Goal: Task Accomplishment & Management: Use online tool/utility

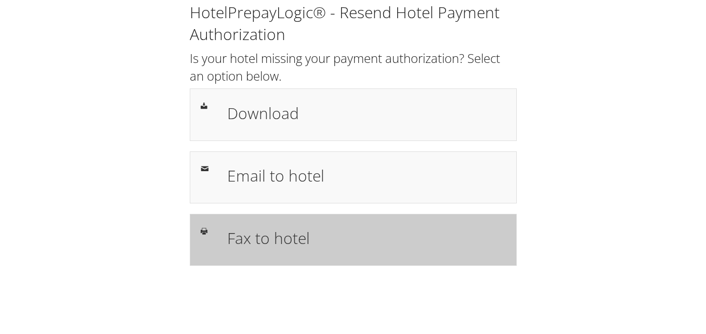
click at [324, 240] on h1 "Fax to hotel" at bounding box center [366, 237] width 279 height 23
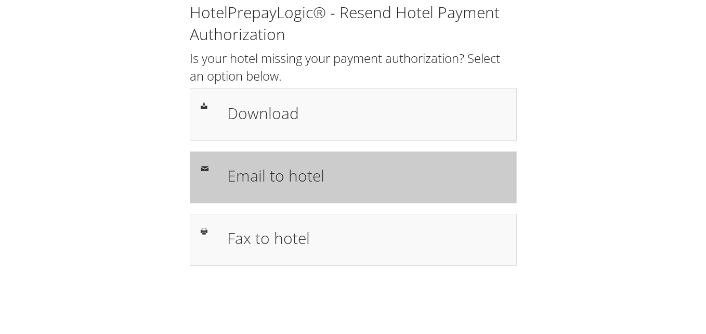
click at [446, 191] on div "Email to hotel" at bounding box center [366, 177] width 294 height 30
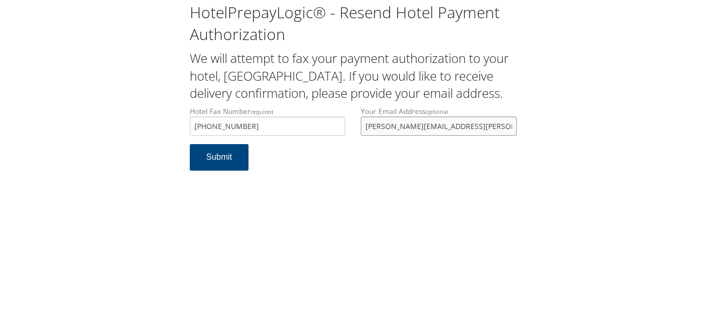
drag, startPoint x: 0, startPoint y: 0, endPoint x: 302, endPoint y: 158, distance: 340.9
click at [302, 144] on div "Hotel Fax Number required +1 (419) 499-8002 Hotel fax number is required Your E…" at bounding box center [353, 125] width 343 height 38
drag, startPoint x: 272, startPoint y: 142, endPoint x: 109, endPoint y: 149, distance: 163.9
click at [109, 149] on div "HotelPrepayLogic® - Resend Hotel Payment Authorization We will attempt to fax y…" at bounding box center [352, 90] width 685 height 181
type input "4194998002"
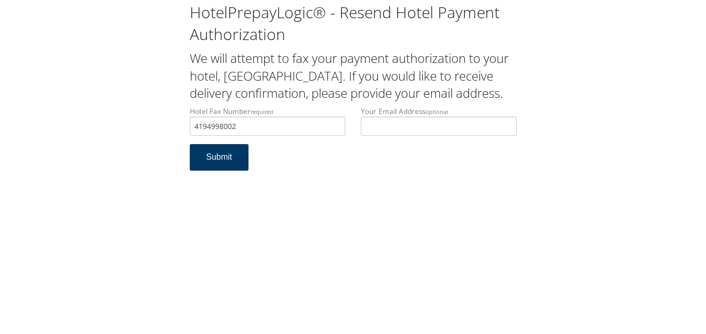
click at [230, 171] on button "Submit" at bounding box center [219, 157] width 59 height 27
drag, startPoint x: 276, startPoint y: 144, endPoint x: 176, endPoint y: 145, distance: 100.3
click at [176, 145] on div "HotelPrepayLogic® - Resend Hotel Payment Authorization We will attempt to fax y…" at bounding box center [352, 90] width 685 height 181
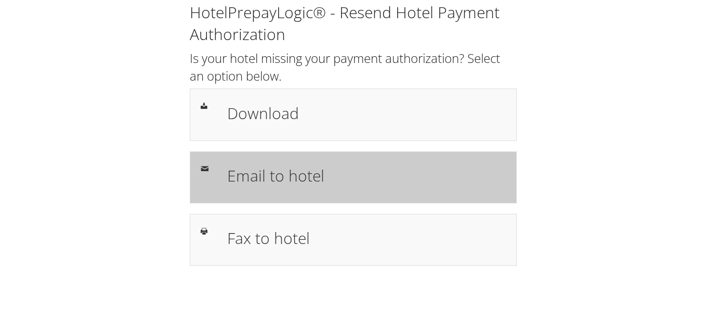
click at [249, 187] on h1 "Email to hotel" at bounding box center [366, 175] width 279 height 23
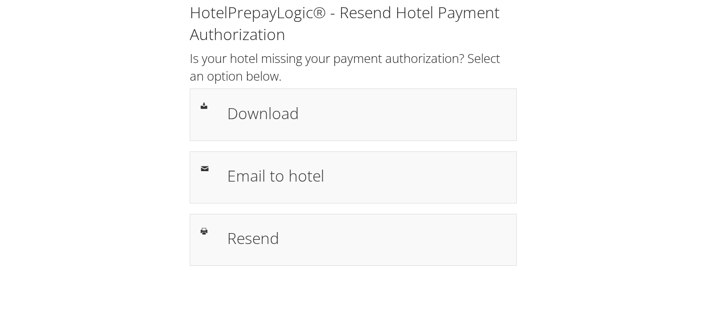
click at [347, 116] on h1 "Download" at bounding box center [366, 112] width 279 height 23
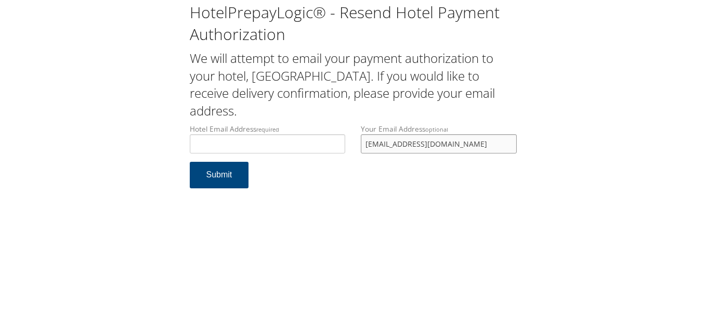
drag, startPoint x: 446, startPoint y: 147, endPoint x: 230, endPoint y: 148, distance: 215.8
click at [230, 148] on div "Hotel Email Address required Hotel email address is required Your Email Address…" at bounding box center [353, 143] width 343 height 38
click at [230, 148] on input "Hotel Email Address required" at bounding box center [268, 143] width 156 height 19
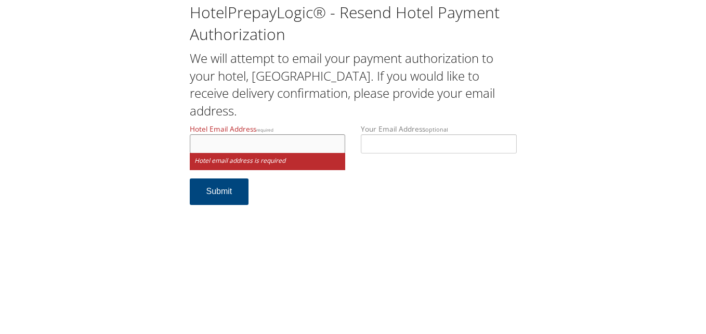
click at [302, 140] on input "Hotel Email Address required" at bounding box center [268, 143] width 156 height 19
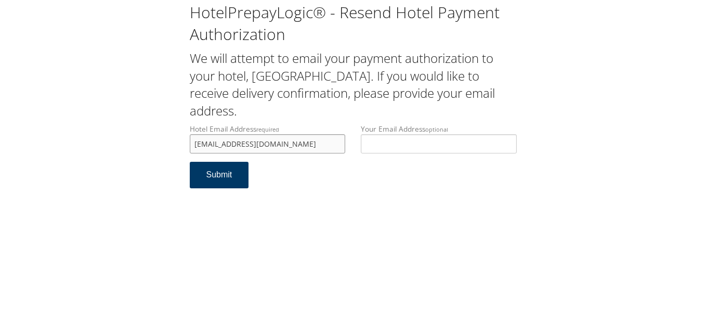
type input "hamptoninnsaginaw@gmail.com"
click at [232, 179] on button "Submit" at bounding box center [219, 175] width 59 height 27
drag, startPoint x: 320, startPoint y: 145, endPoint x: 187, endPoint y: 149, distance: 132.6
click at [187, 149] on div "Hotel Email Address required hamptoninnsaginaw@gmail.com Hotel email address is…" at bounding box center [268, 143] width 172 height 38
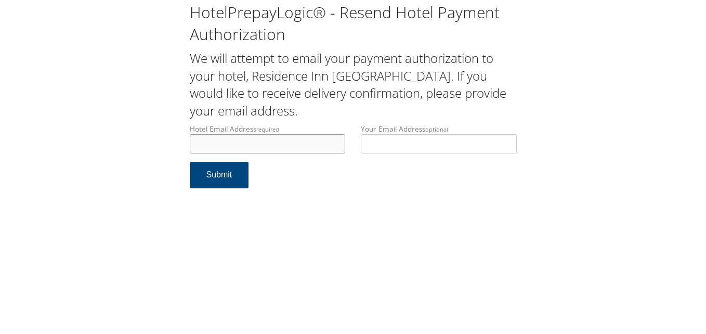
click at [223, 141] on input "Hotel Email Address required" at bounding box center [268, 143] width 156 height 19
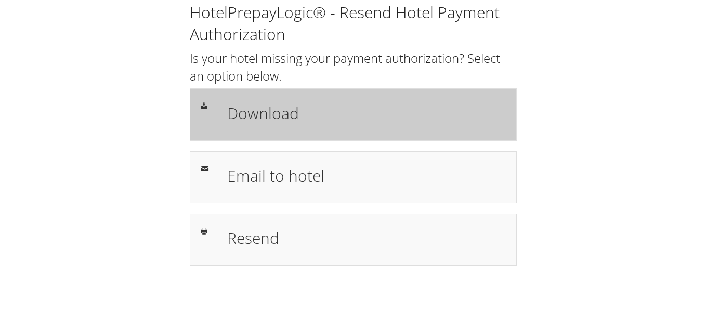
click at [421, 113] on h1 "Download" at bounding box center [366, 112] width 279 height 23
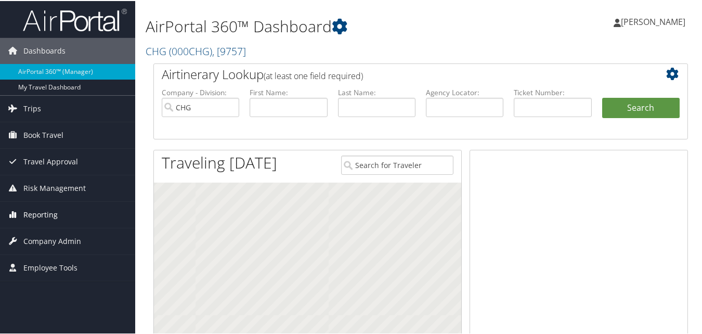
click at [45, 213] on span "Reporting" at bounding box center [40, 214] width 34 height 26
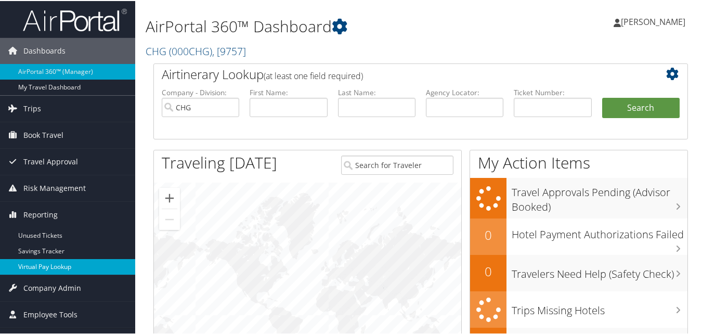
click at [47, 267] on link "Virtual Pay Lookup" at bounding box center [67, 266] width 135 height 16
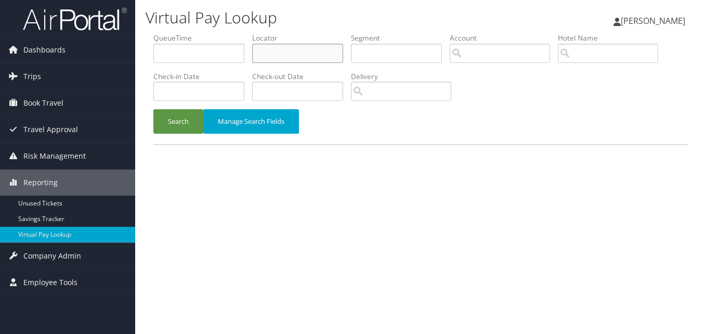
click at [284, 56] on input "text" at bounding box center [297, 53] width 91 height 19
paste input "HCXNOR"
click at [278, 57] on input "HCXNOR" at bounding box center [297, 53] width 91 height 19
type input "HCXNOR"
click at [176, 113] on button "Search" at bounding box center [178, 121] width 50 height 24
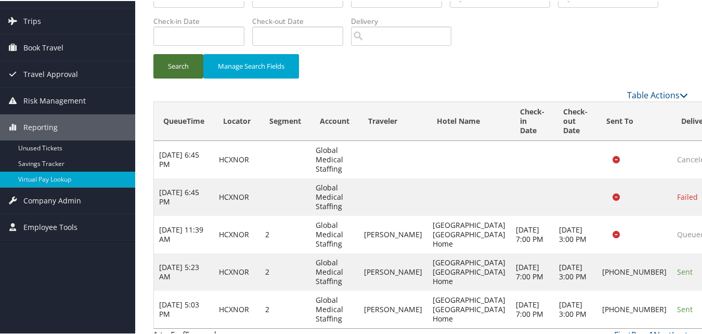
scroll to position [96, 0]
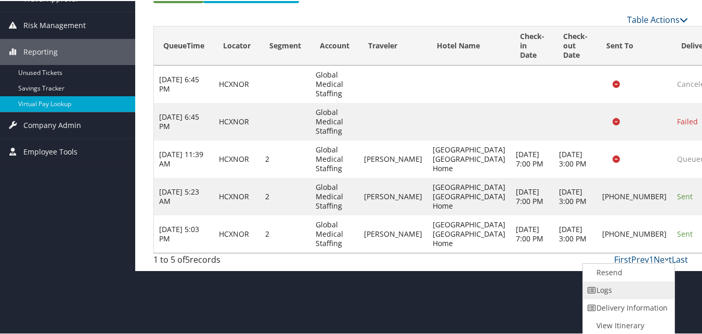
click at [637, 294] on link "Logs" at bounding box center [627, 289] width 89 height 18
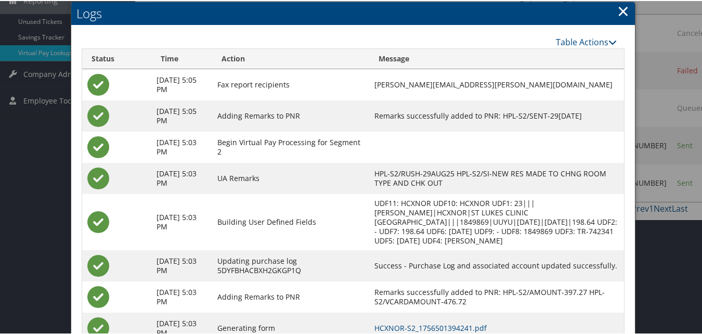
scroll to position [252, 0]
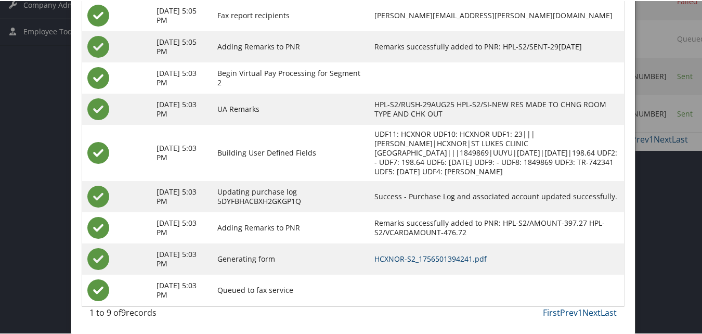
click at [457, 258] on link "HCXNOR-S2_1756501394241.pdf" at bounding box center [430, 258] width 112 height 10
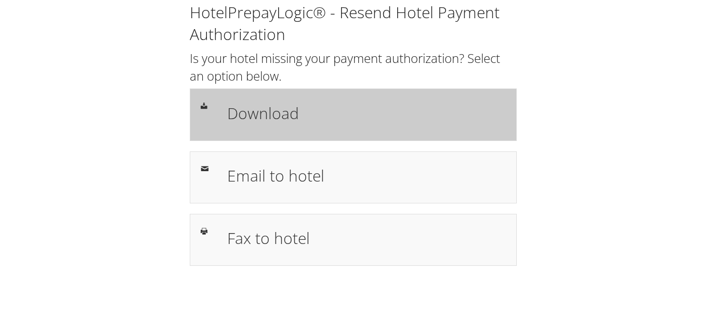
click at [355, 133] on div "Download" at bounding box center [353, 114] width 327 height 52
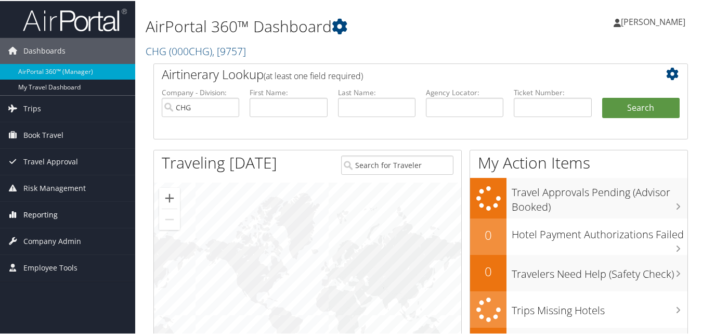
click at [82, 207] on link "Reporting" at bounding box center [67, 214] width 135 height 26
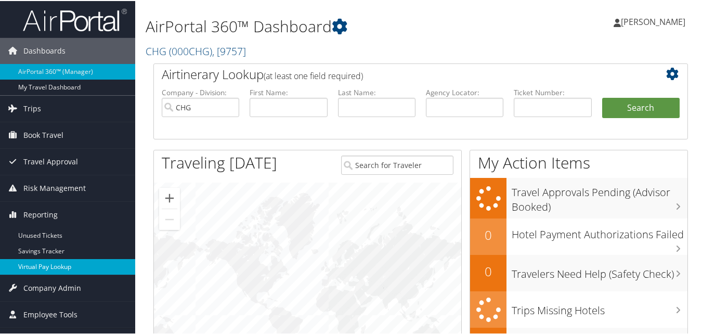
click at [56, 264] on link "Virtual Pay Lookup" at bounding box center [67, 266] width 135 height 16
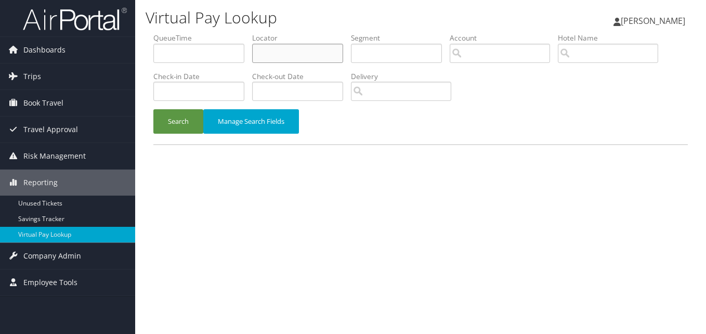
click at [270, 56] on input "text" at bounding box center [297, 53] width 91 height 19
paste input "WKXGSV"
click at [277, 53] on input "WKXGSV" at bounding box center [297, 53] width 91 height 19
type input "WKXGSV"
click at [193, 128] on button "Search" at bounding box center [178, 121] width 50 height 24
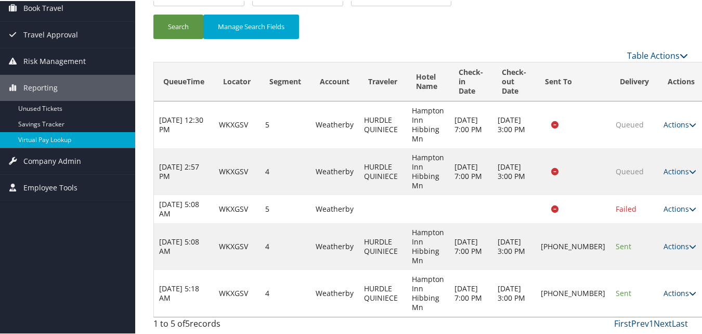
click at [663, 292] on link "Actions" at bounding box center [679, 292] width 33 height 10
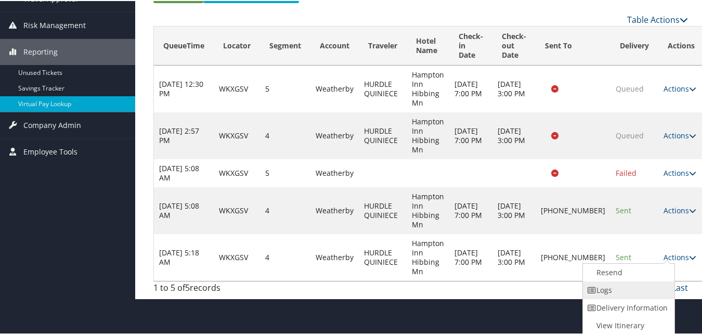
click at [629, 291] on link "Logs" at bounding box center [627, 289] width 89 height 18
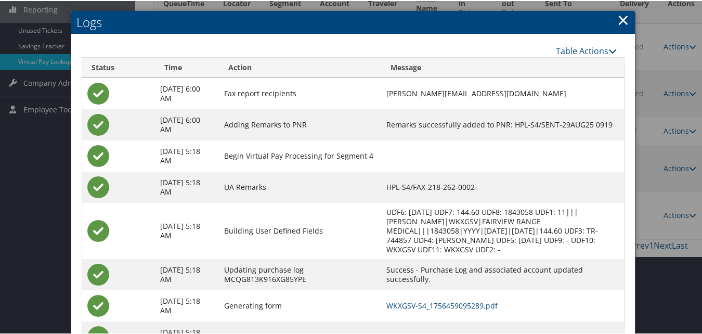
scroll to position [211, 0]
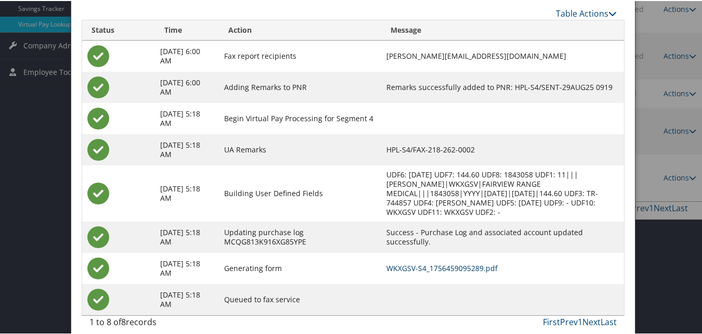
click at [468, 262] on link "WKXGSV-S4_1756459095289.pdf" at bounding box center [441, 267] width 111 height 10
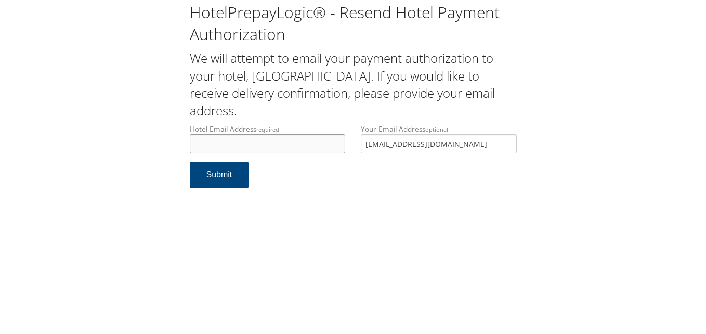
click at [273, 147] on input "Hotel Email Address required" at bounding box center [268, 143] width 156 height 19
type input "ptsosh385@gmail.com"
click at [232, 173] on button "Submit" at bounding box center [219, 175] width 59 height 27
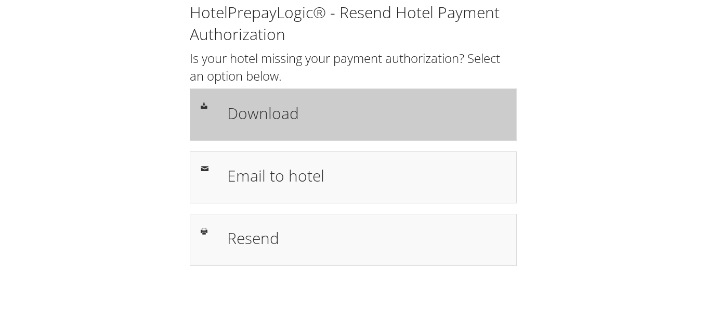
click at [438, 106] on h1 "Download" at bounding box center [366, 112] width 279 height 23
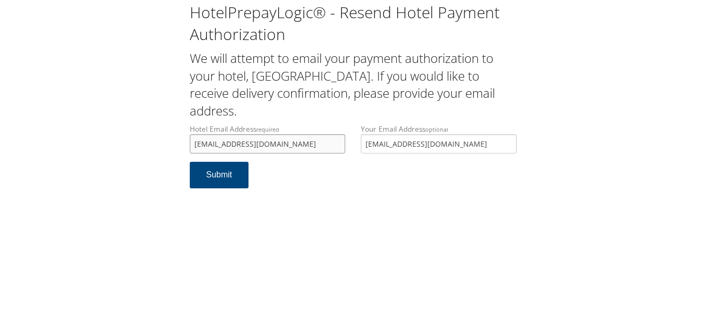
drag, startPoint x: 200, startPoint y: 140, endPoint x: 195, endPoint y: 146, distance: 8.1
click at [195, 146] on input "ptsosh385@gmail.com" at bounding box center [268, 143] width 156 height 19
type input "tpsosh385@gmail.com"
click at [214, 172] on button "Submit" at bounding box center [219, 175] width 59 height 27
drag, startPoint x: 273, startPoint y: 150, endPoint x: 188, endPoint y: 141, distance: 85.8
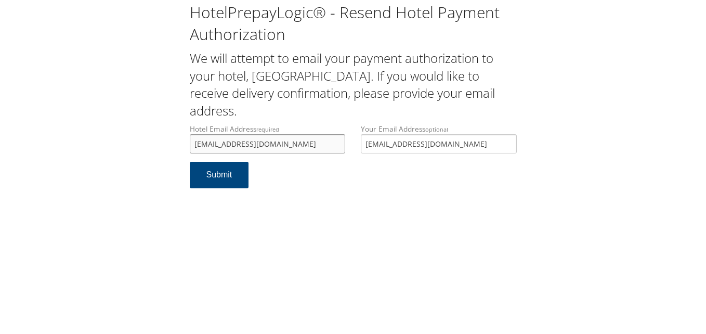
click at [188, 141] on div "Hotel Email Address required tpsosh385@gmail.com Hotel email address is required" at bounding box center [268, 143] width 172 height 38
click at [299, 147] on input "tpsosh385@gmail.com" at bounding box center [268, 143] width 156 height 19
drag, startPoint x: 279, startPoint y: 140, endPoint x: 161, endPoint y: 130, distance: 118.4
click at [161, 130] on div "HotelPrepayLogic® - Resend Hotel Payment Authorization We will attempt to email…" at bounding box center [352, 99] width 685 height 199
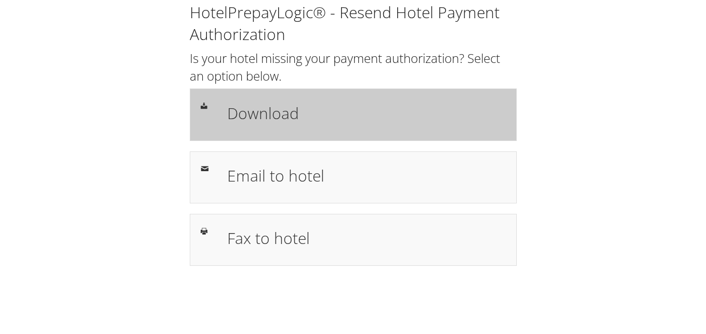
click at [477, 117] on h1 "Download" at bounding box center [366, 112] width 279 height 23
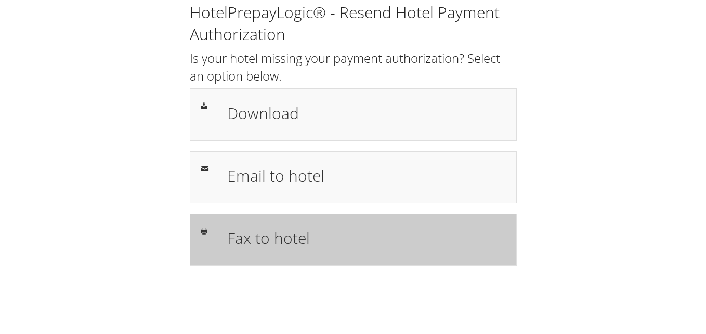
click at [289, 244] on h1 "Fax to hotel" at bounding box center [366, 237] width 279 height 23
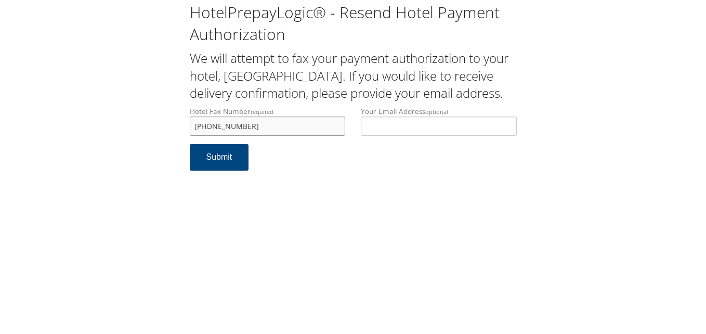
drag, startPoint x: 271, startPoint y: 129, endPoint x: -2, endPoint y: 97, distance: 274.8
click at [0, 97] on html "HotelPrepayLogic® - Resend Hotel Payment Authorization We will attempt to fax y…" at bounding box center [353, 167] width 706 height 334
type input "4106209445"
click at [209, 163] on button "Submit" at bounding box center [219, 157] width 59 height 27
drag, startPoint x: 246, startPoint y: 123, endPoint x: 179, endPoint y: 127, distance: 67.2
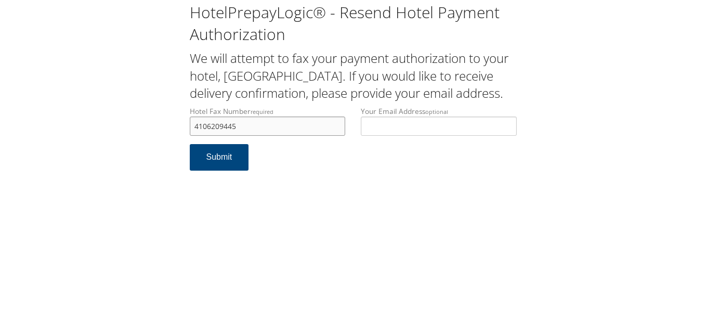
click at [179, 127] on div "HotelPrepayLogic® - Resend Hotel Payment Authorization We will attempt to fax y…" at bounding box center [352, 90] width 685 height 181
click at [285, 103] on div "HotelPrepayLogic® - Resend Hotel Payment Authorization We will attempt to fax y…" at bounding box center [353, 91] width 343 height 179
drag, startPoint x: 242, startPoint y: 125, endPoint x: 115, endPoint y: 111, distance: 128.1
click at [115, 111] on div "HotelPrepayLogic® - Resend Hotel Payment Authorization We will attempt to fax y…" at bounding box center [352, 90] width 685 height 181
